Goal: Check status

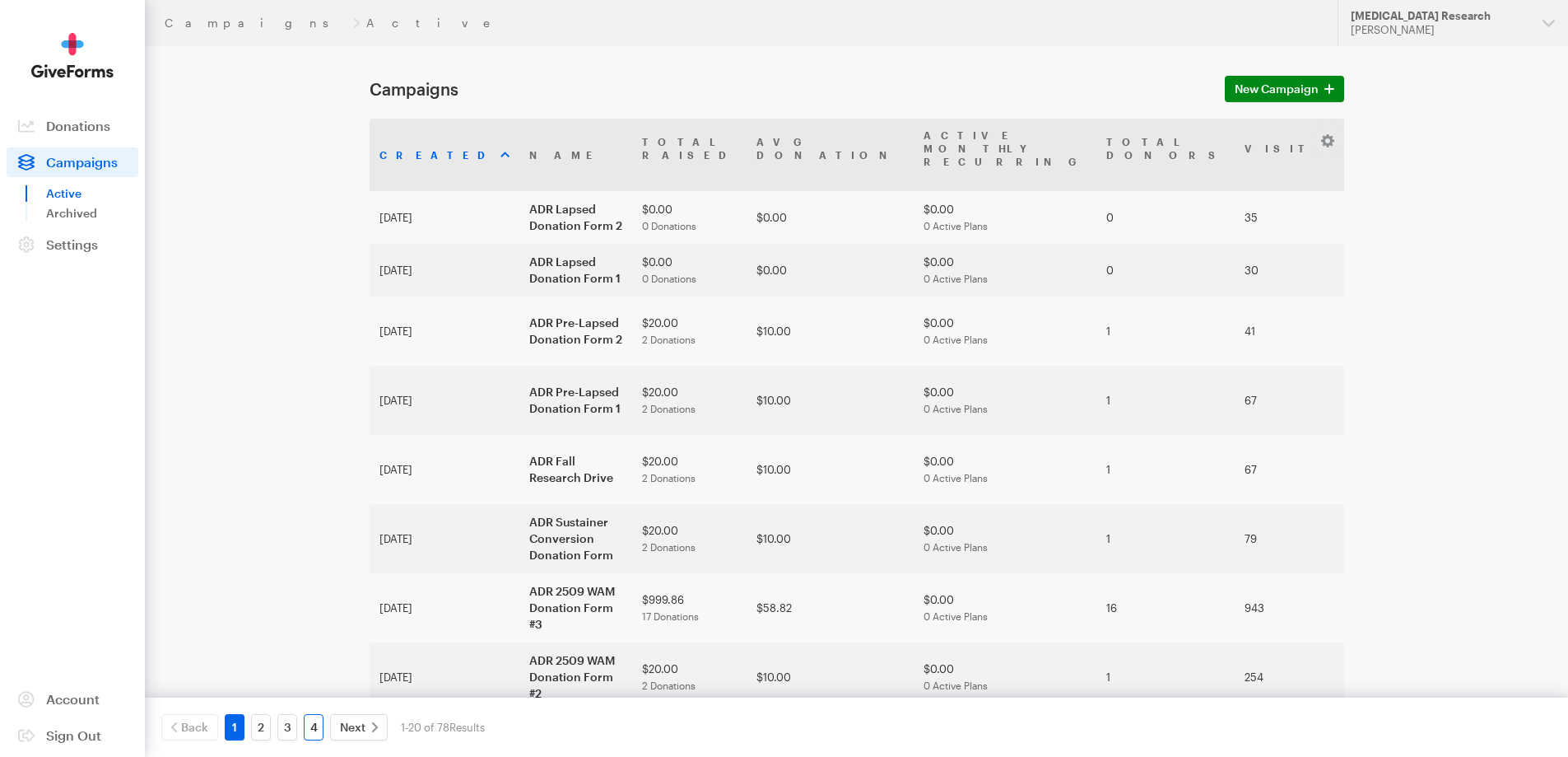
click at [319, 723] on link "4" at bounding box center [314, 727] width 20 height 26
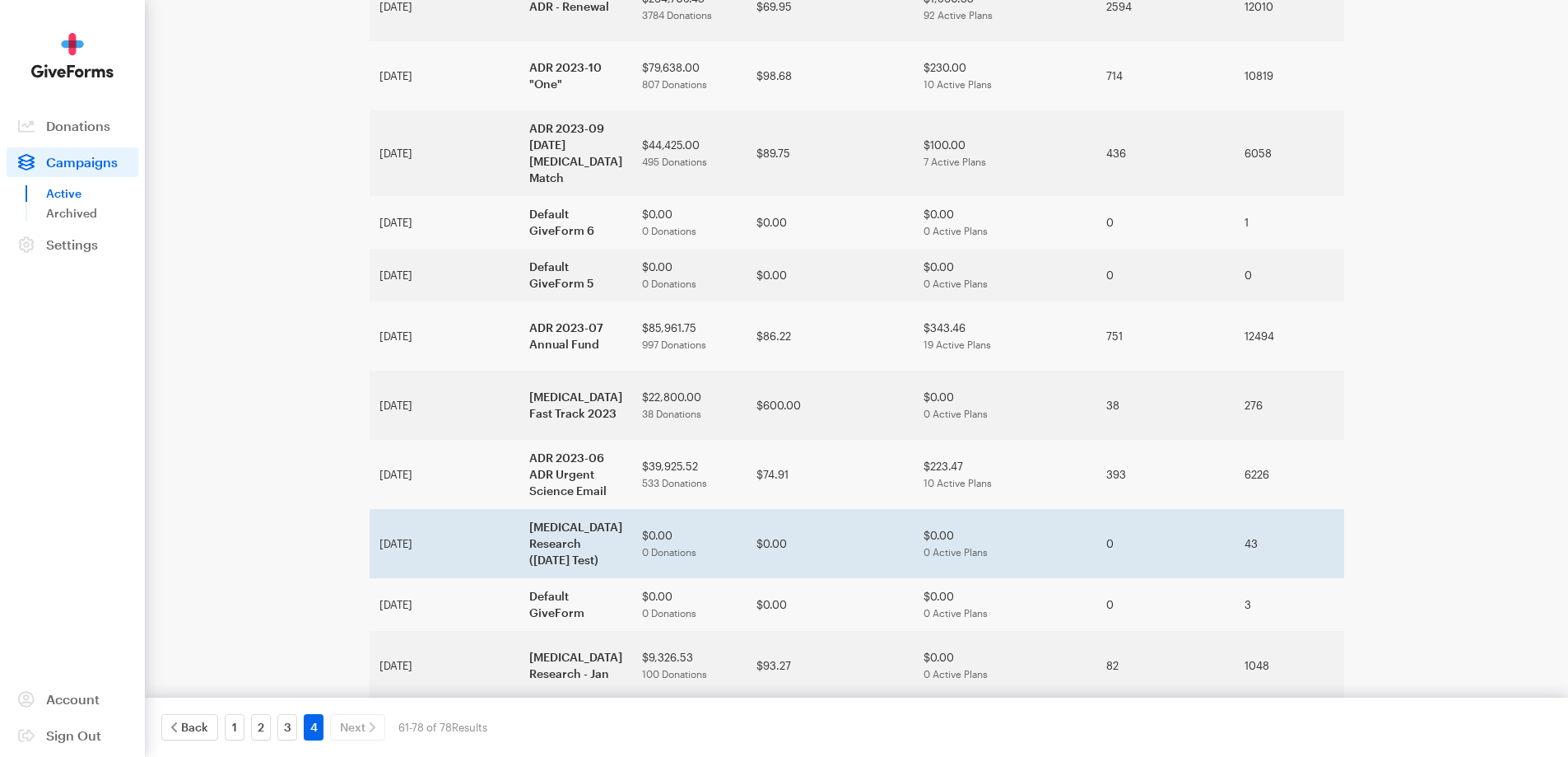
scroll to position [648, 0]
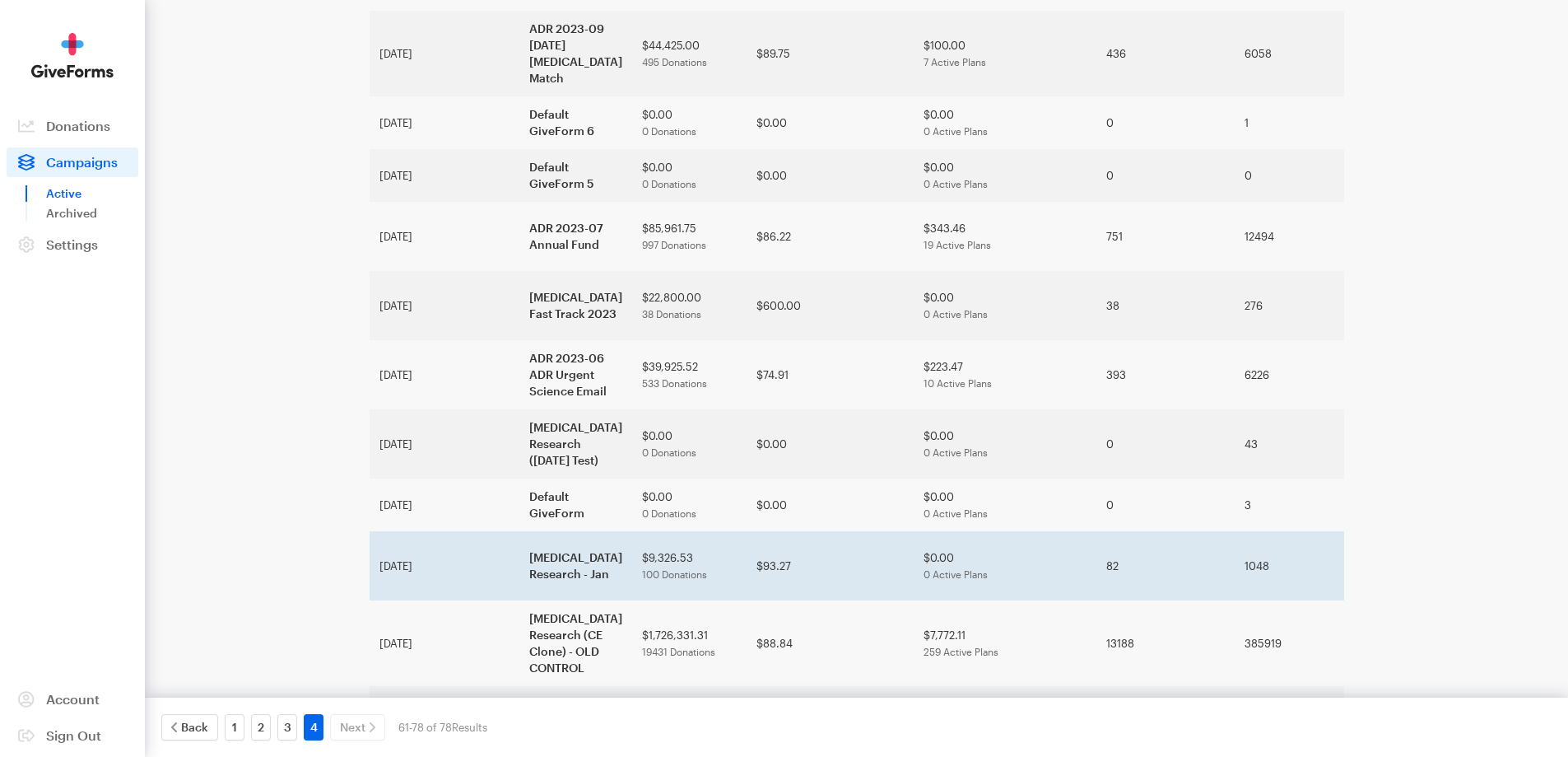
click at [643, 568] on span "100 Donations" at bounding box center [675, 574] width 65 height 12
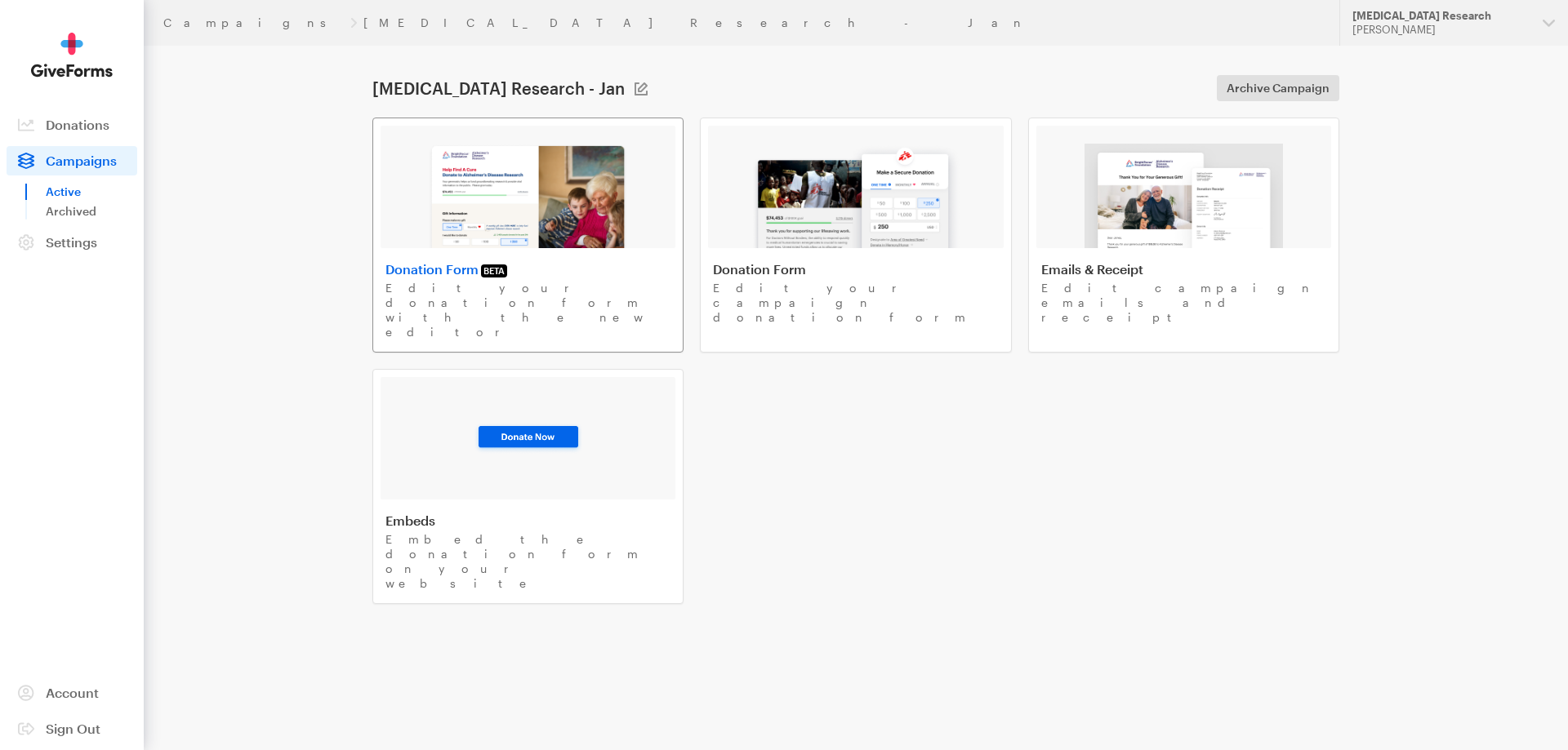
click at [462, 199] on img at bounding box center [528, 195] width 200 height 104
